Goal: Task Accomplishment & Management: Use online tool/utility

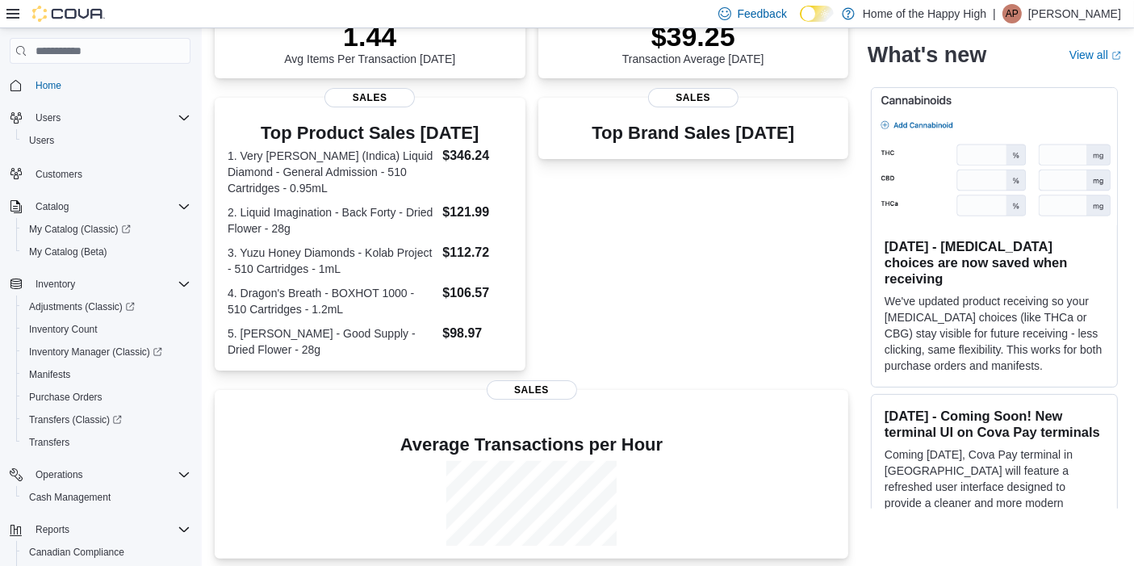
click at [740, 243] on div "Top Brand Sales Today Sales" at bounding box center [693, 234] width 311 height 273
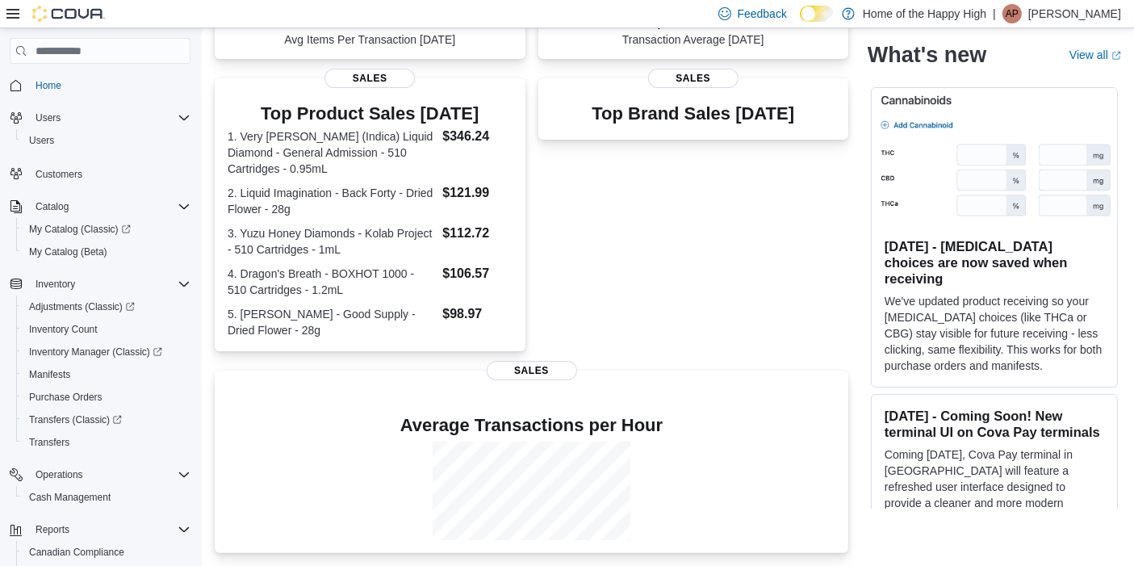
scroll to position [284, 0]
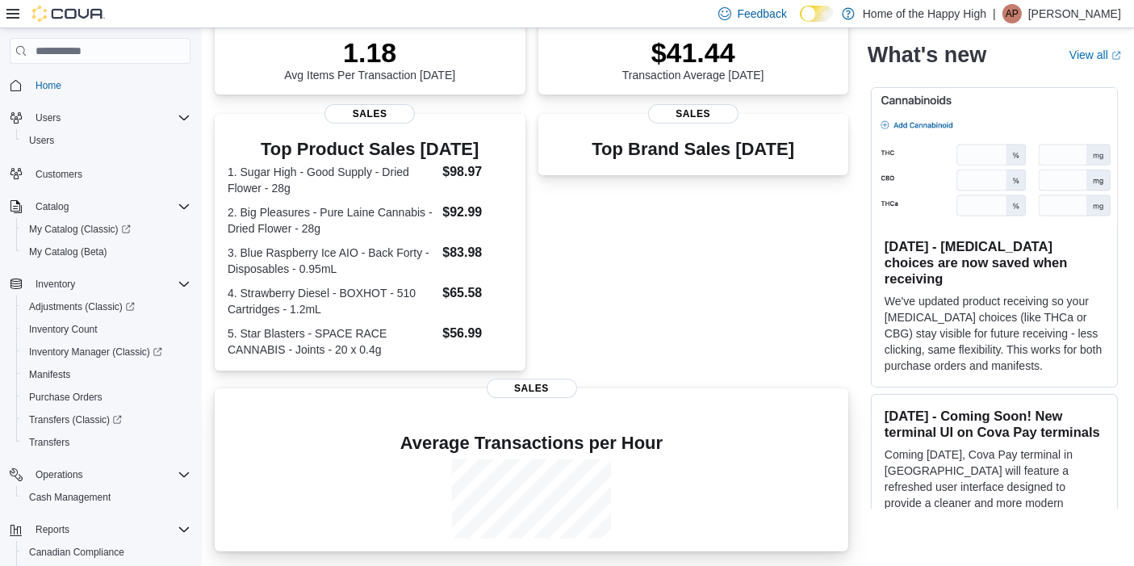
scroll to position [247, 0]
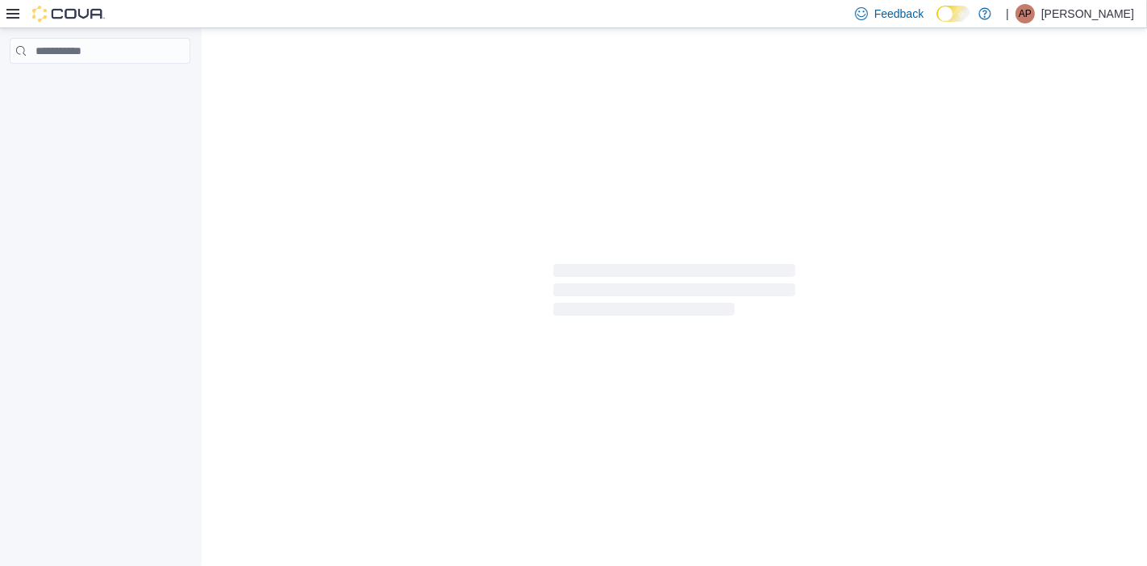
drag, startPoint x: 0, startPoint y: 0, endPoint x: 541, endPoint y: 448, distance: 702.6
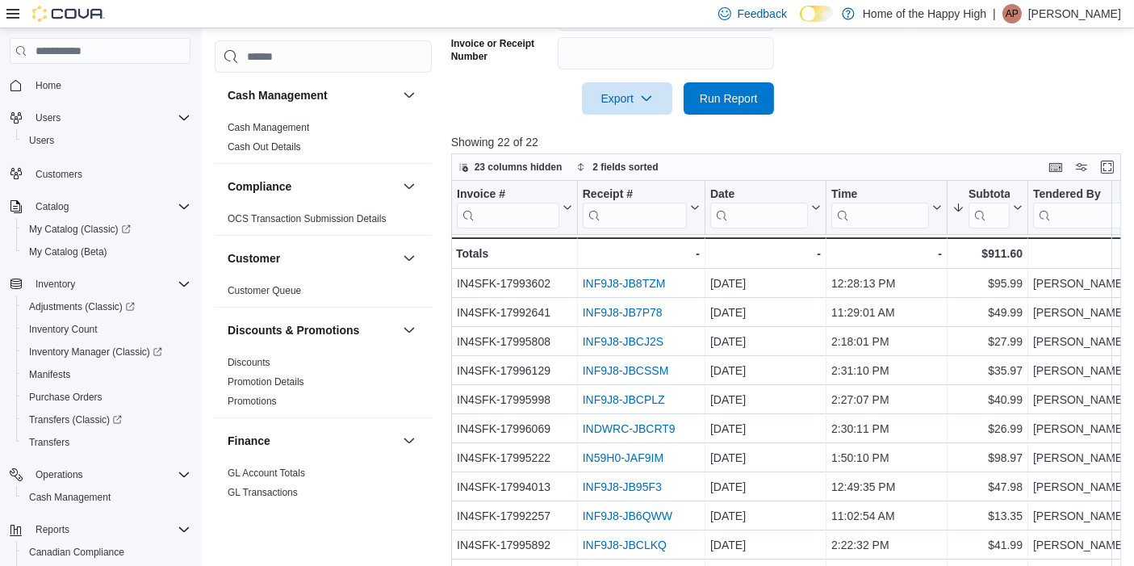
scroll to position [493, 0]
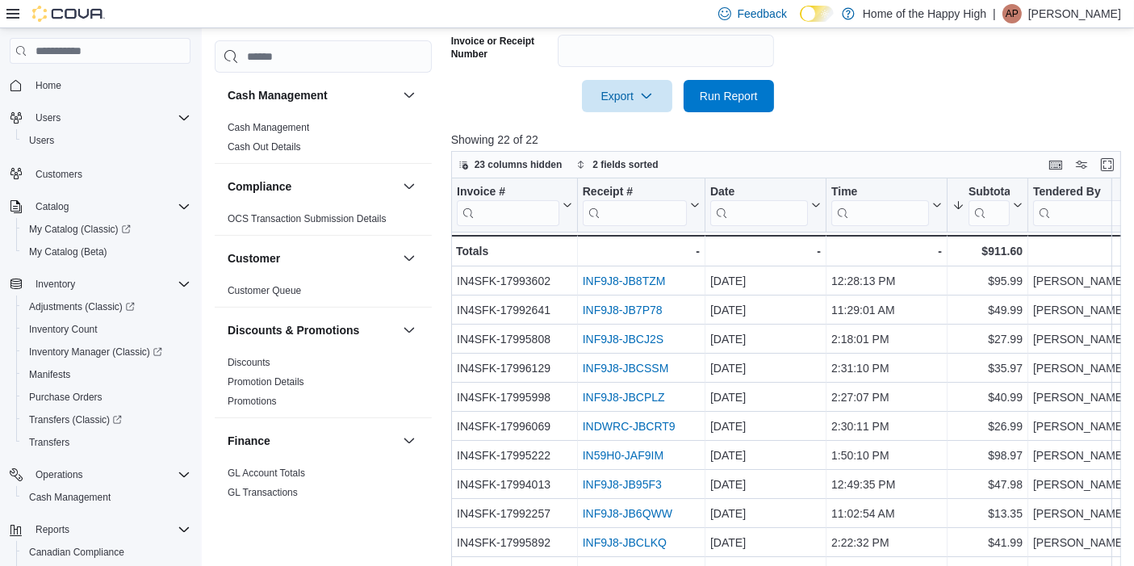
click at [74, 81] on span "Home" at bounding box center [109, 85] width 161 height 20
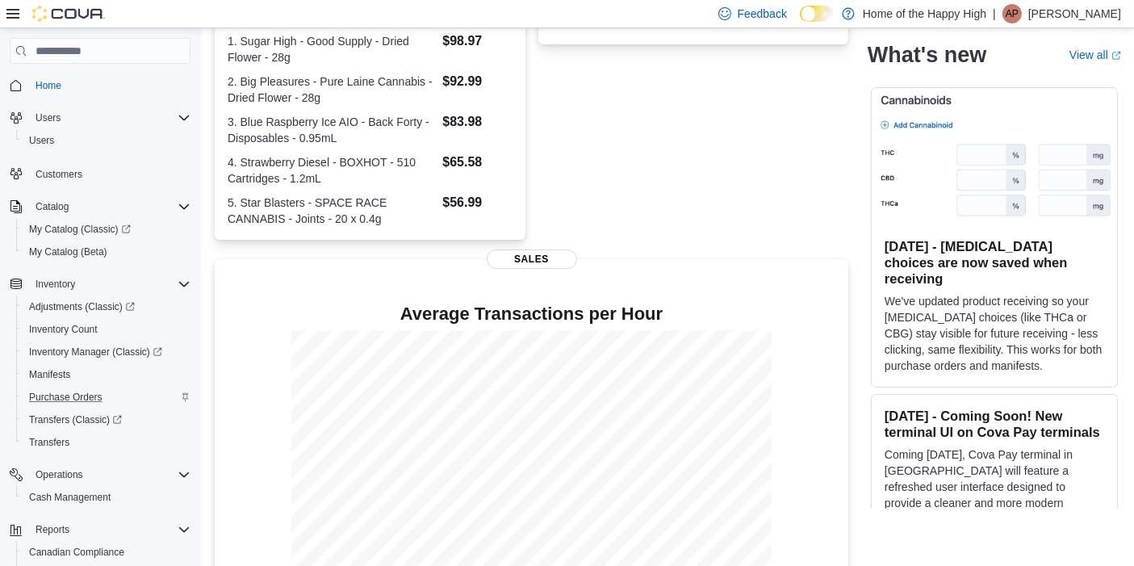
scroll to position [133, 0]
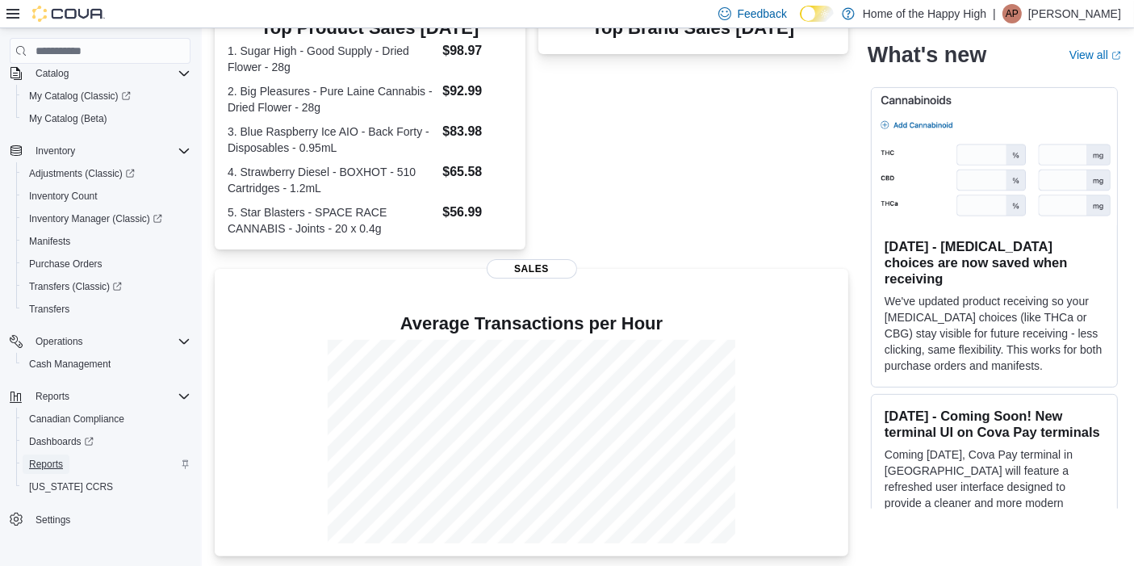
click at [50, 465] on span "Reports" at bounding box center [46, 463] width 34 height 13
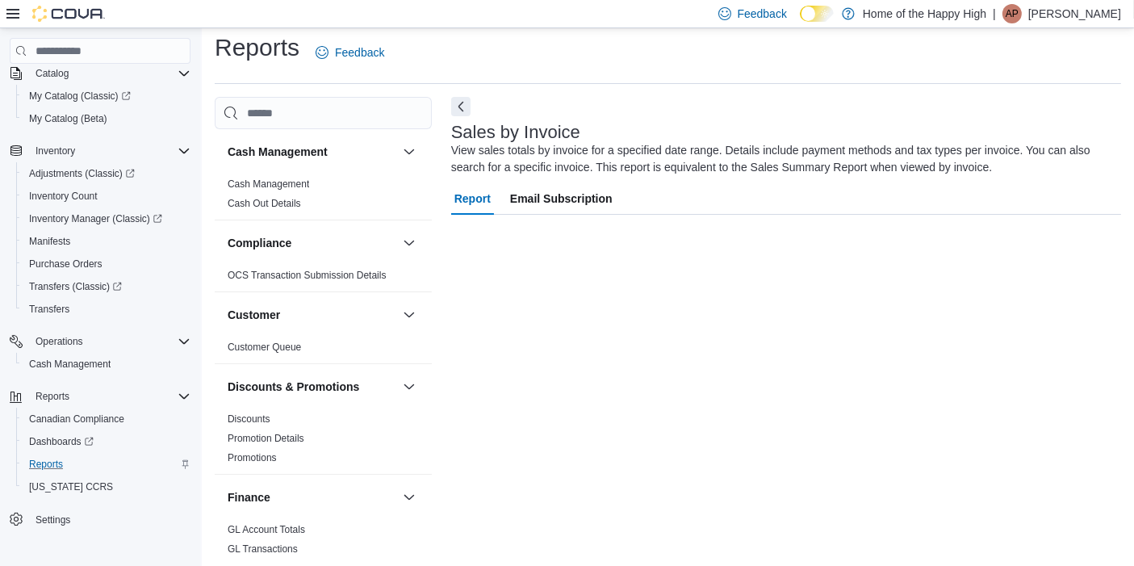
scroll to position [53, 0]
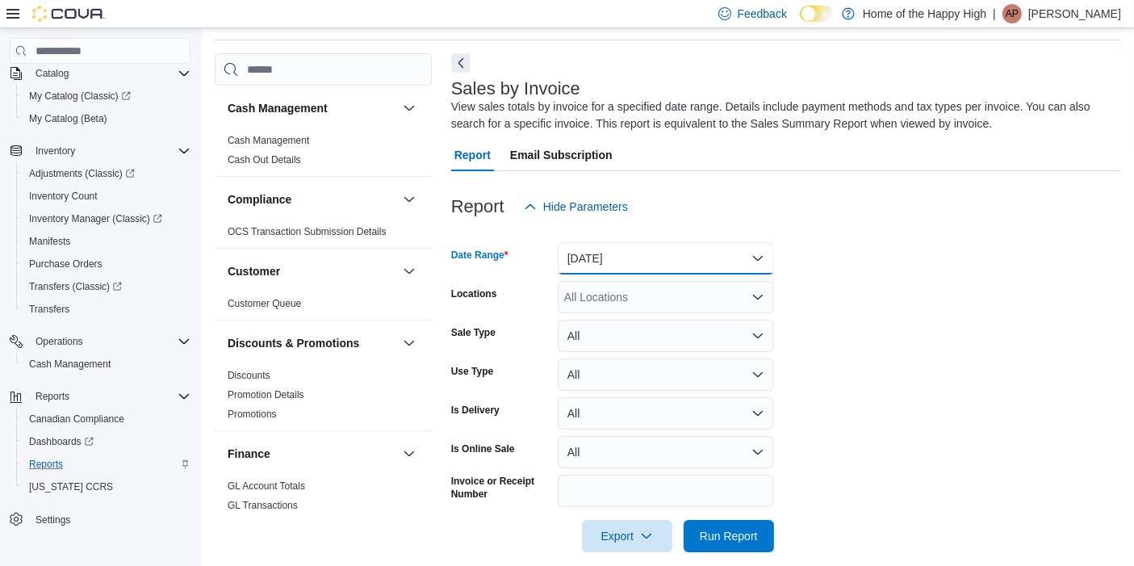
click at [659, 260] on button "Yesterday" at bounding box center [666, 258] width 216 height 32
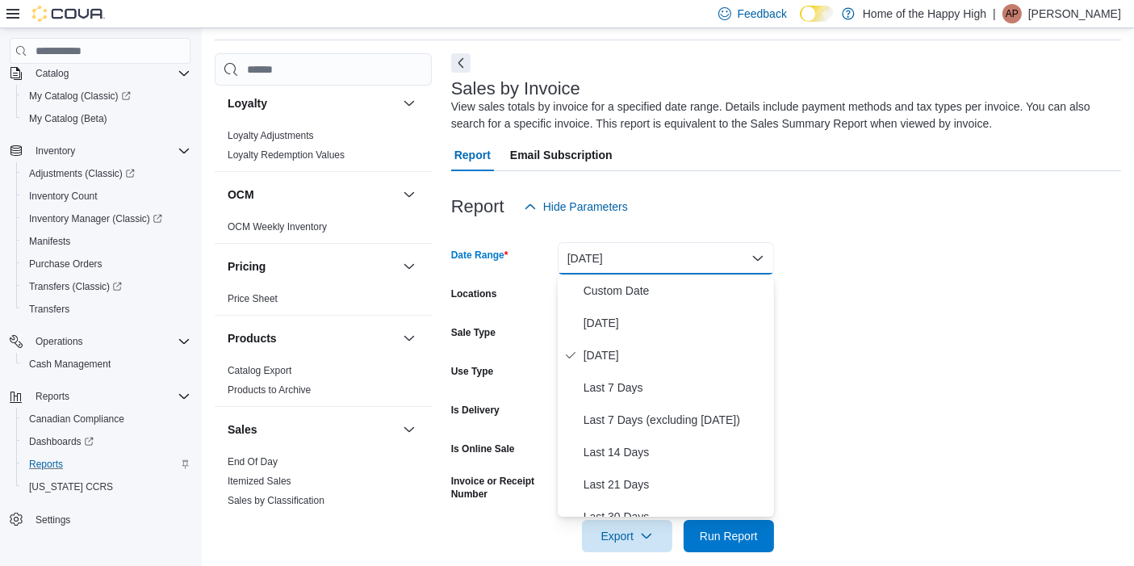
scroll to position [1050, 0]
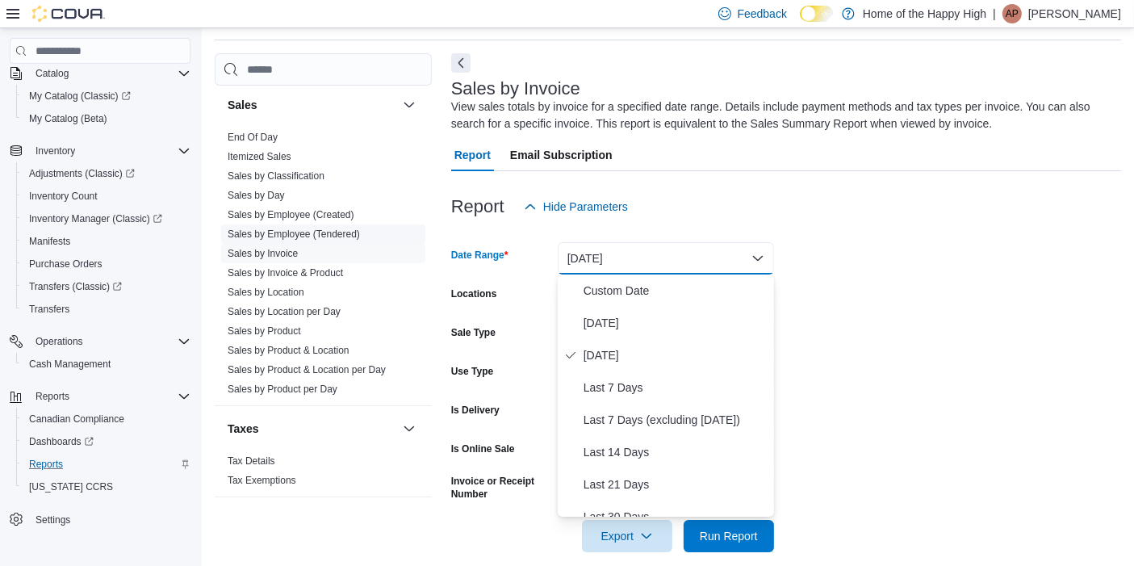
click at [331, 232] on link "Sales by Employee (Tendered)" at bounding box center [294, 233] width 132 height 11
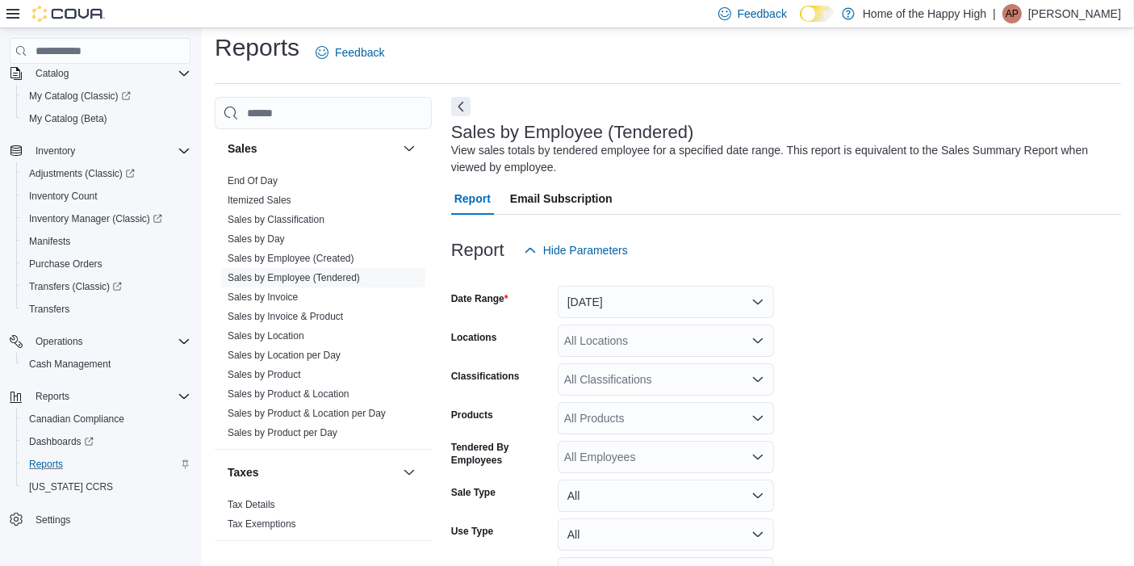
scroll to position [53, 0]
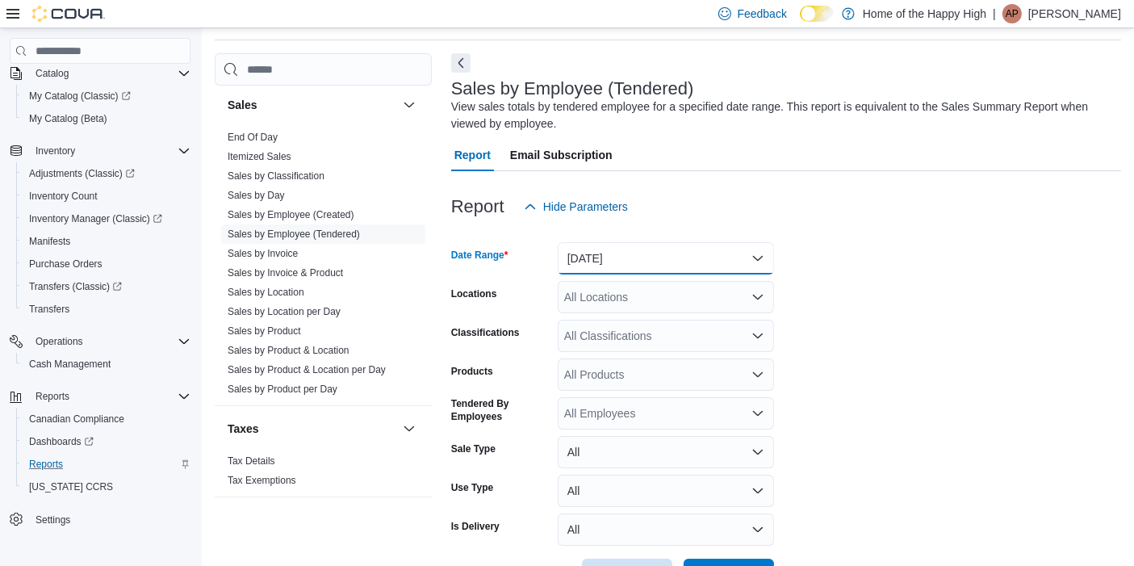
click at [624, 264] on button "Yesterday" at bounding box center [666, 258] width 216 height 32
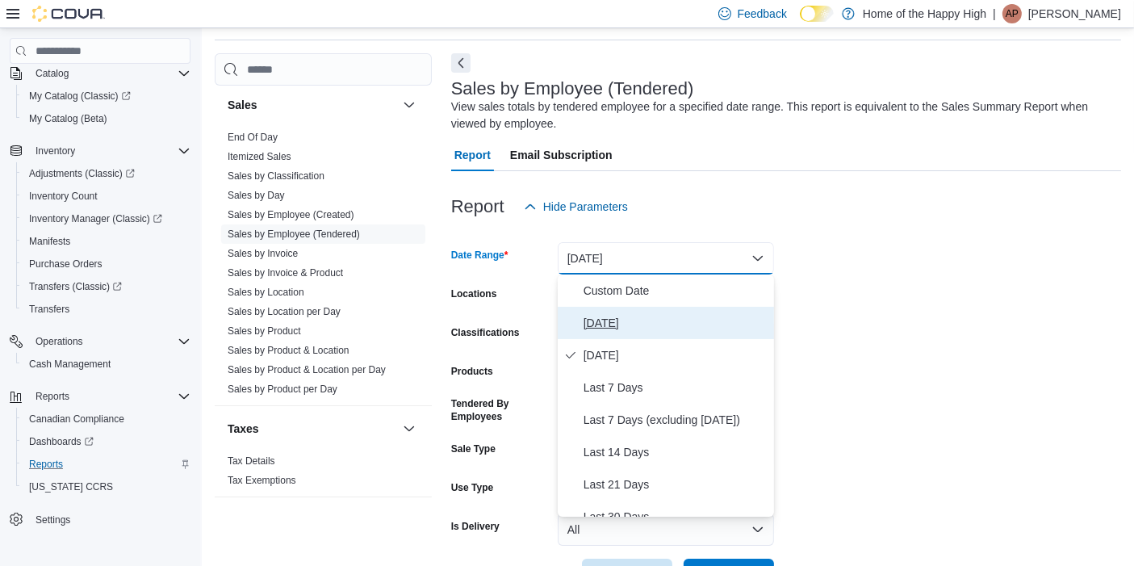
click at [615, 332] on button "Today" at bounding box center [666, 323] width 216 height 32
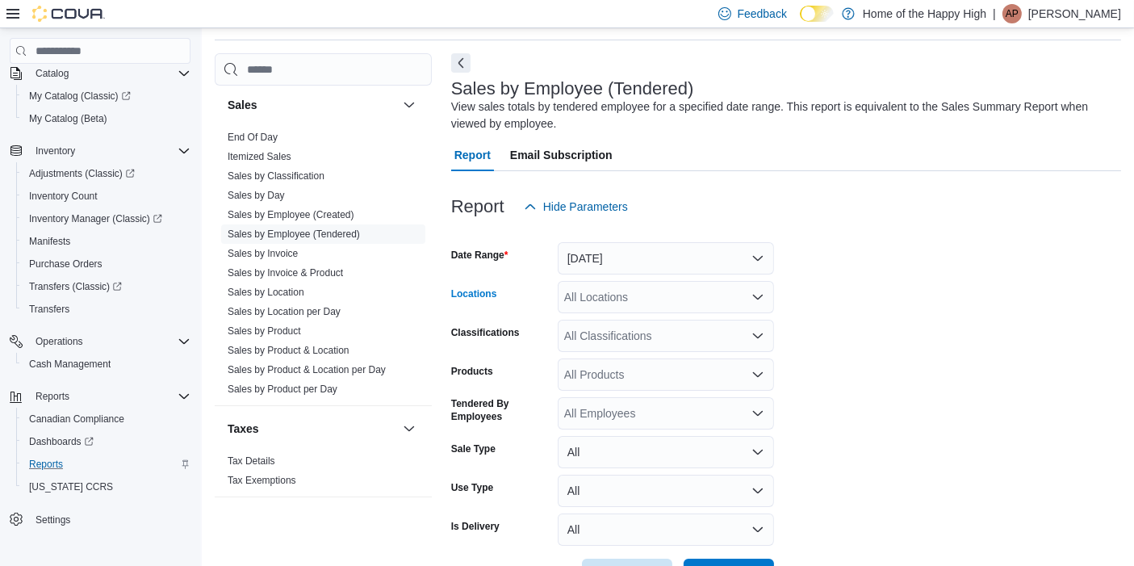
click at [608, 284] on div "All Locations" at bounding box center [666, 297] width 216 height 32
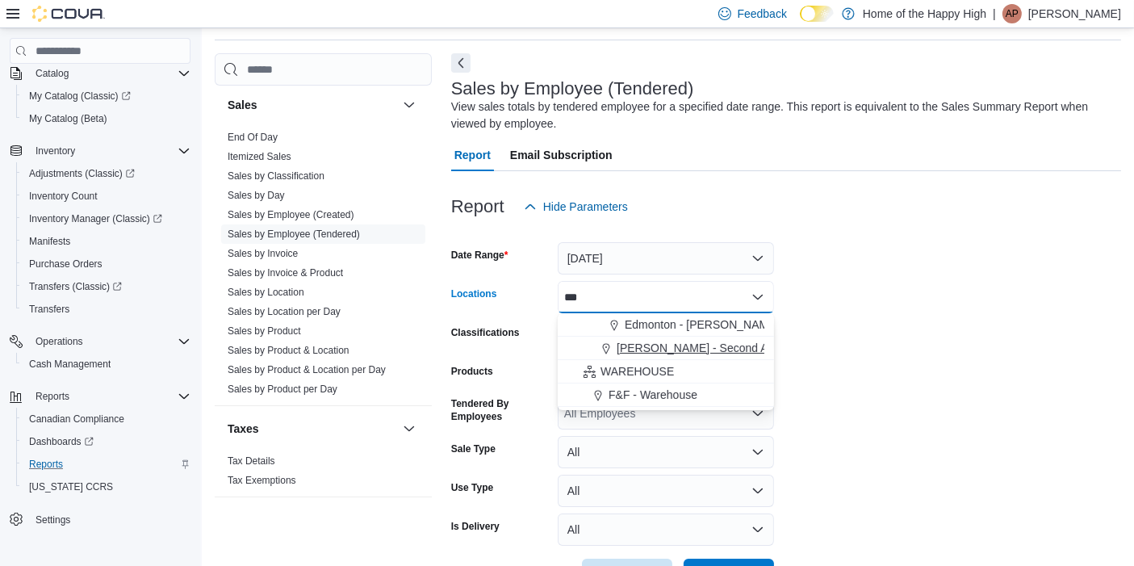
type input "***"
click at [645, 342] on span "Warman - Second Ave - Prairie Records" at bounding box center [741, 348] width 251 height 16
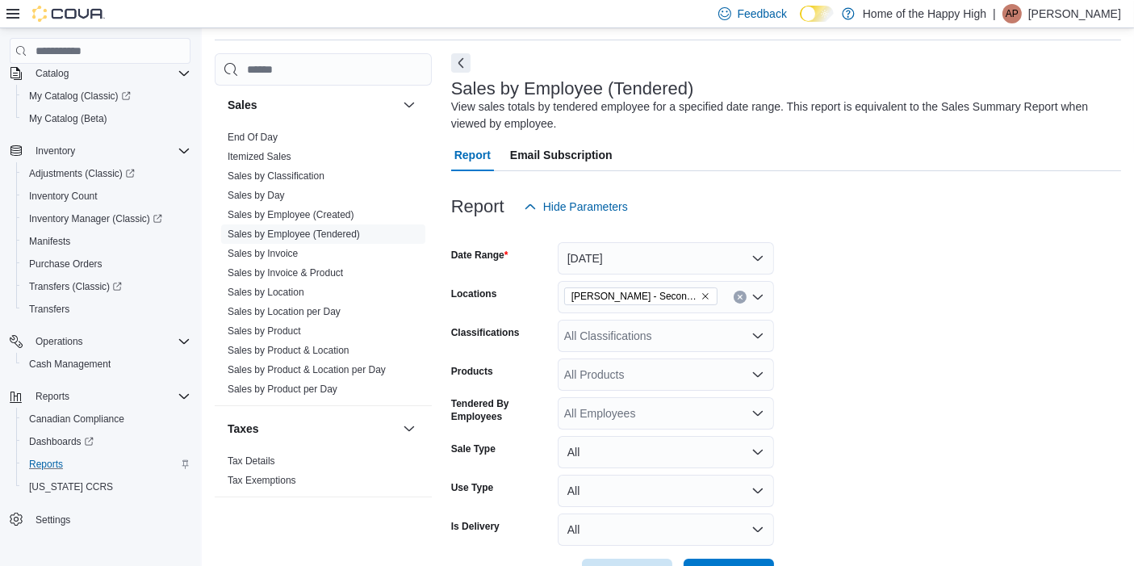
drag, startPoint x: 1071, startPoint y: 388, endPoint x: 1058, endPoint y: 377, distance: 17.2
click at [1058, 377] on form "Date Range Today Locations Warman - Second Ave - Prairie Records Classification…" at bounding box center [786, 407] width 670 height 368
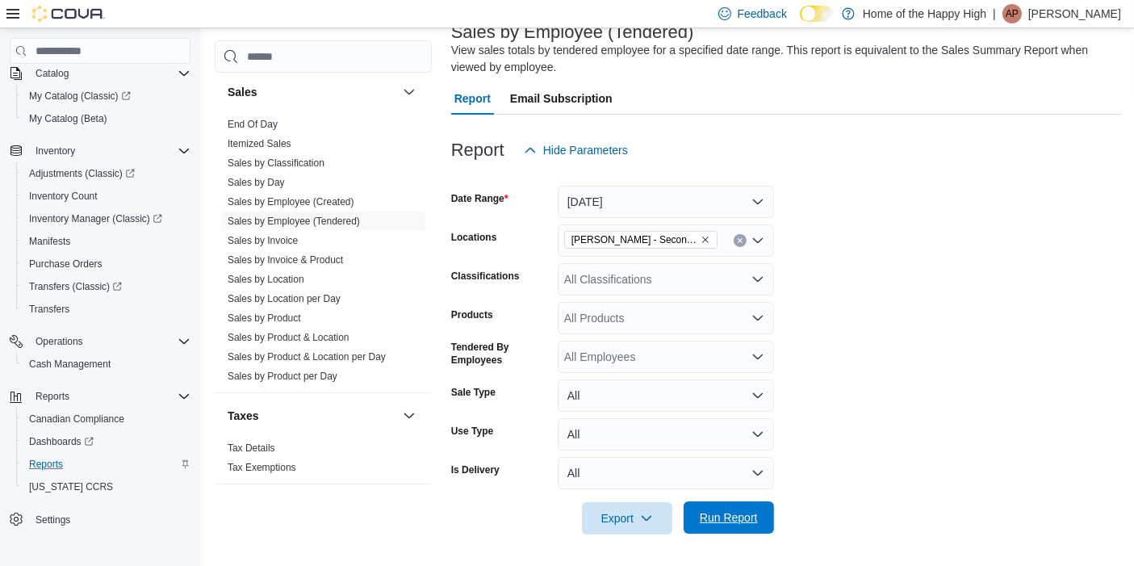
click at [706, 528] on span "Run Report" at bounding box center [728, 517] width 71 height 32
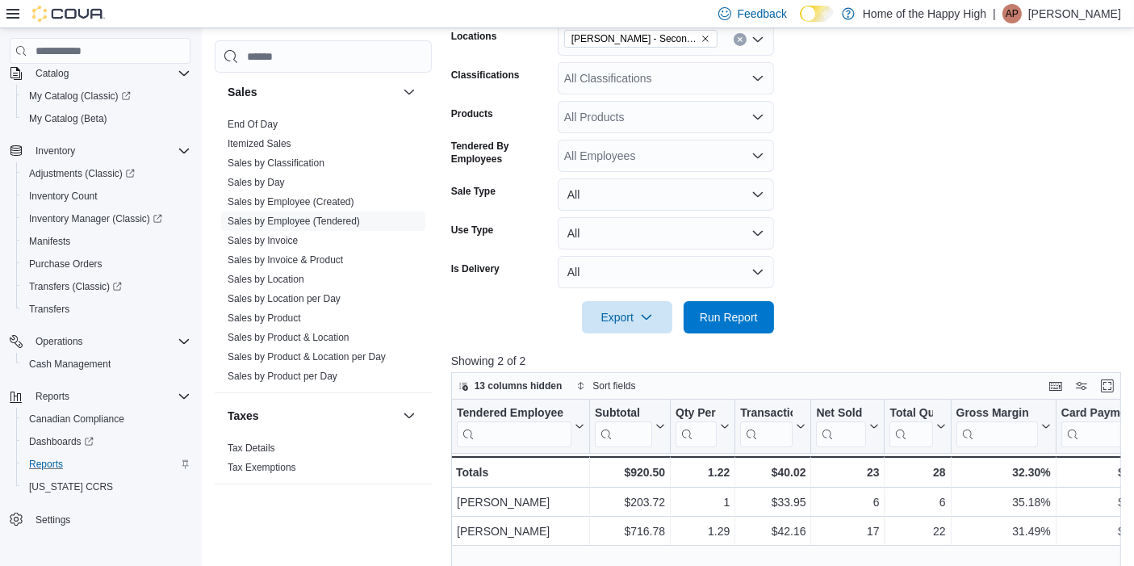
scroll to position [382, 0]
